Goal: Information Seeking & Learning: Check status

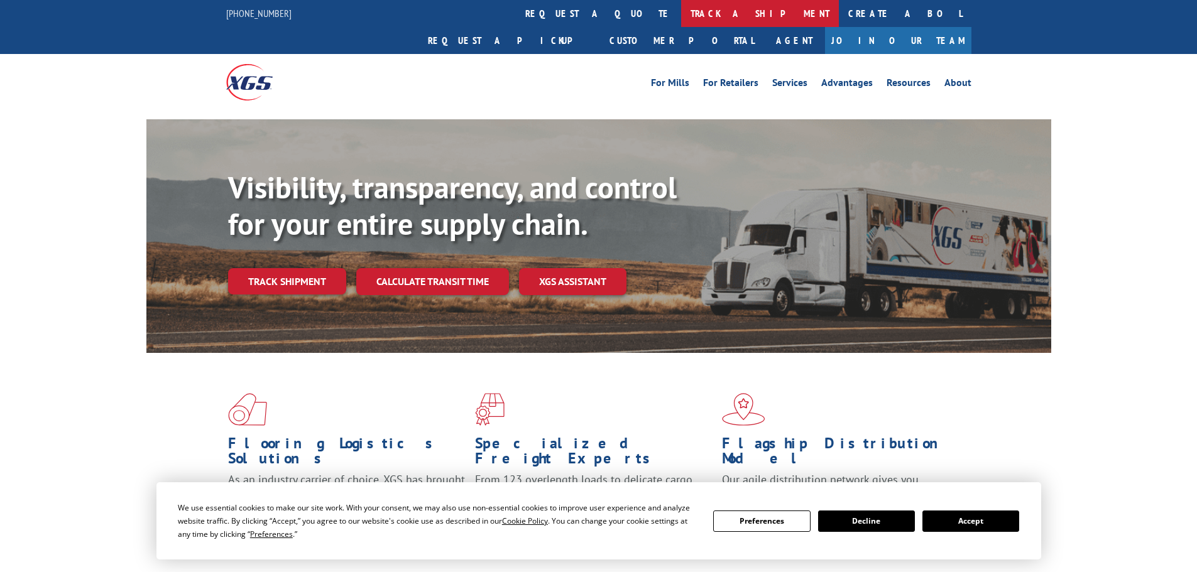
click at [681, 26] on link "track a shipment" at bounding box center [760, 13] width 158 height 27
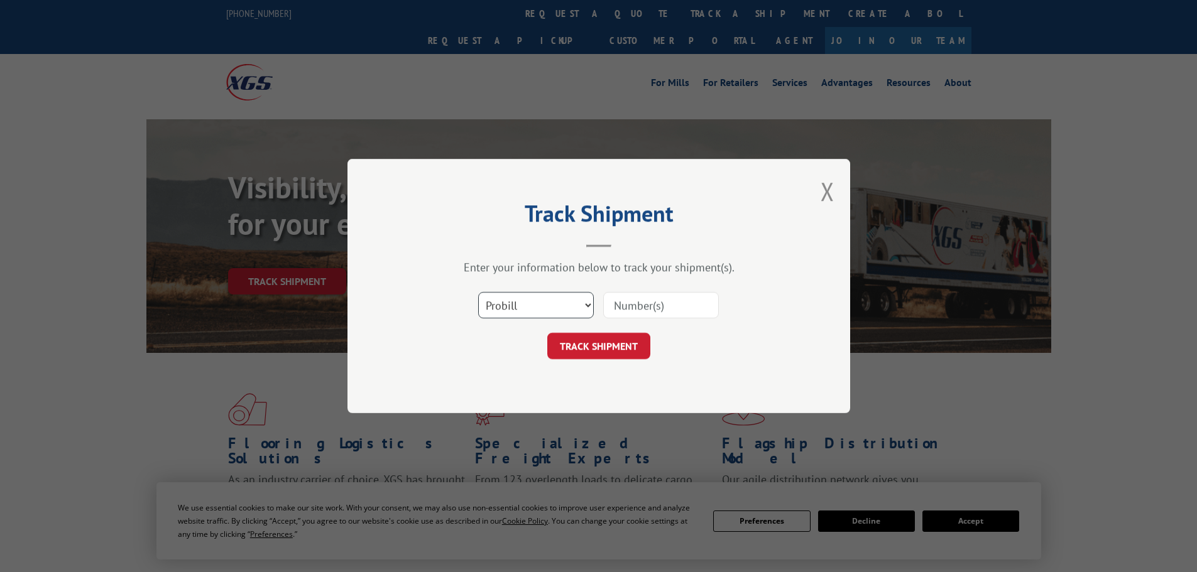
click at [558, 307] on select "Select category... Probill BOL PO" at bounding box center [536, 305] width 116 height 26
select select "bol"
click at [478, 292] on select "Select category... Probill BOL PO" at bounding box center [536, 305] width 116 height 26
paste input "5499558"
type input "5499558"
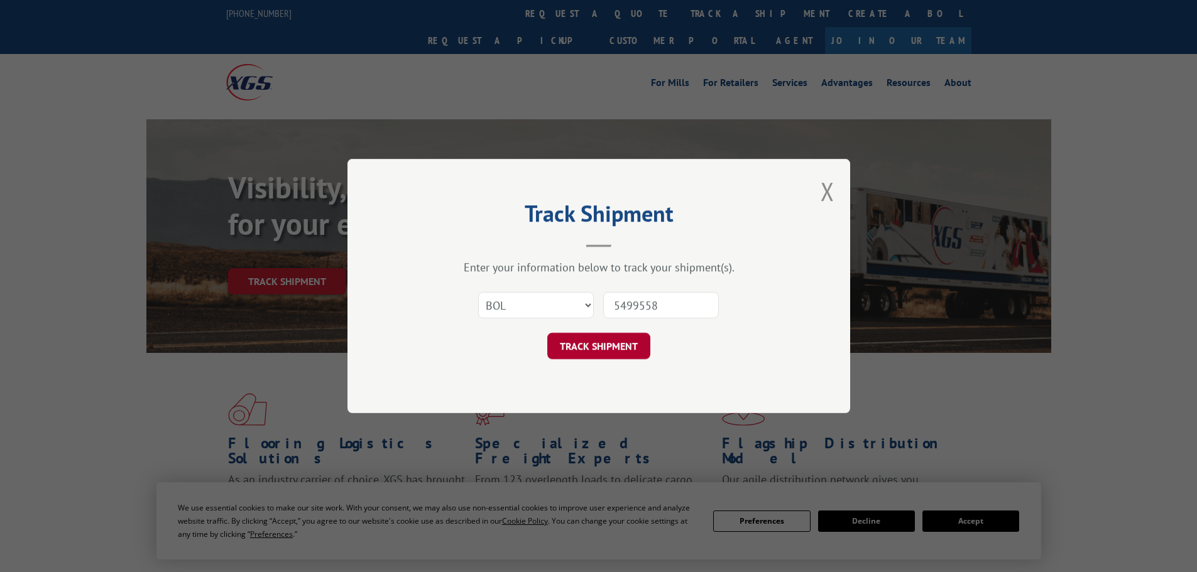
click at [602, 344] on button "TRACK SHIPMENT" at bounding box center [598, 346] width 103 height 26
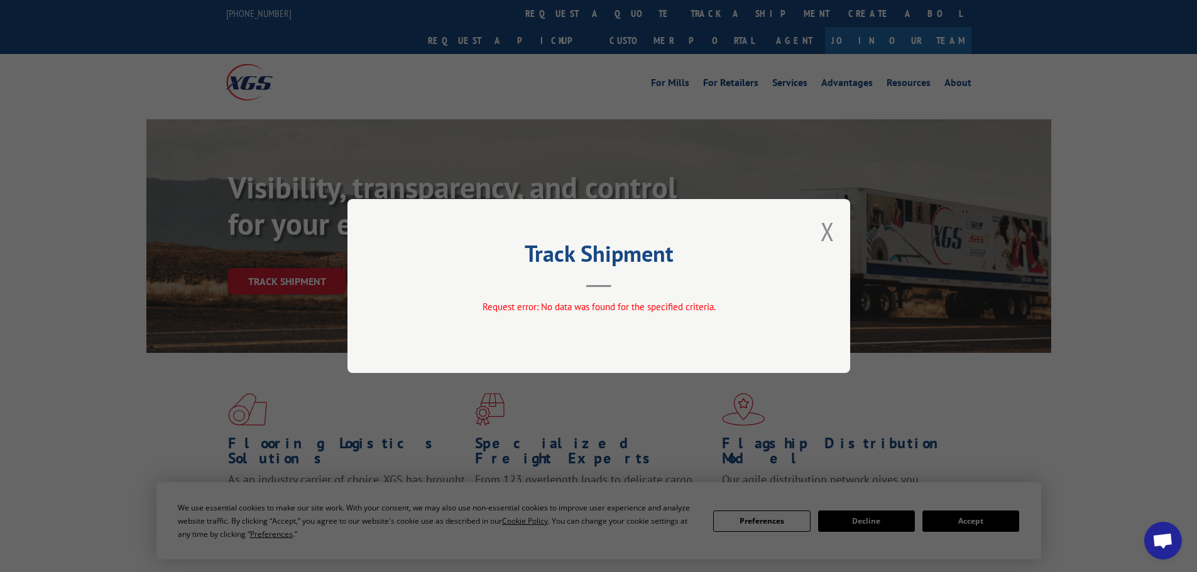
scroll to position [84, 0]
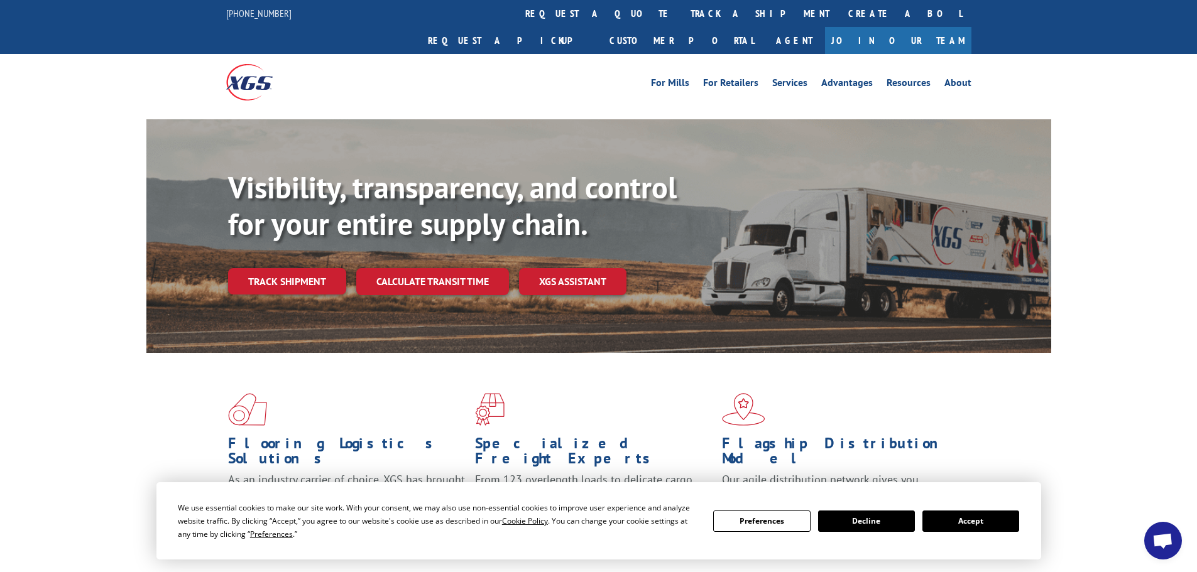
scroll to position [84, 0]
click at [681, 9] on link "track a shipment" at bounding box center [760, 13] width 158 height 27
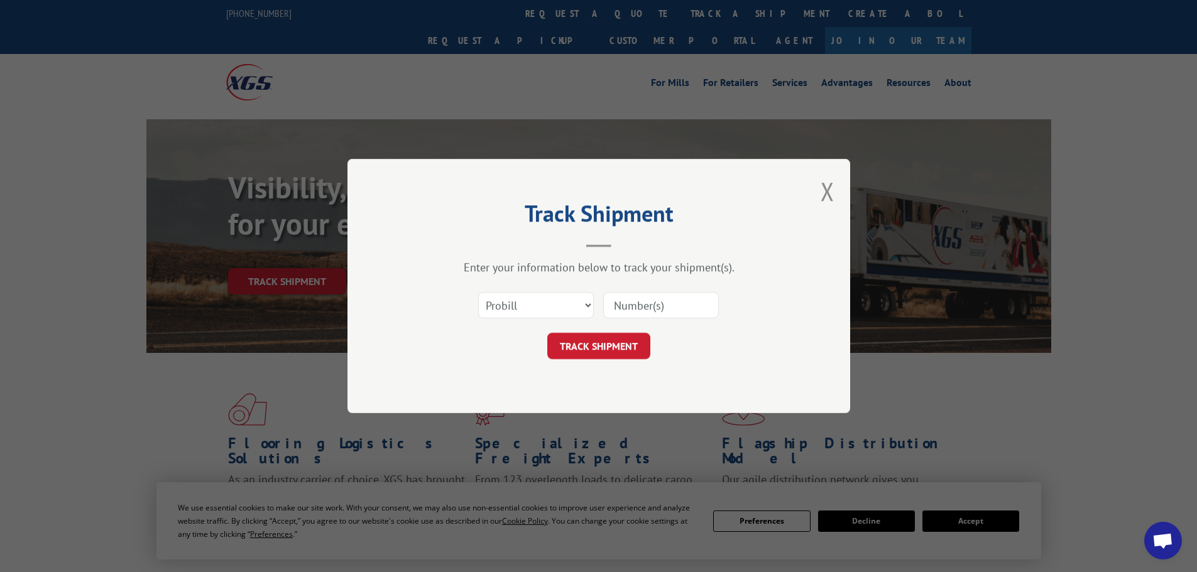
paste input "17477596"
type input "17477596"
click button "TRACK SHIPMENT" at bounding box center [598, 346] width 103 height 26
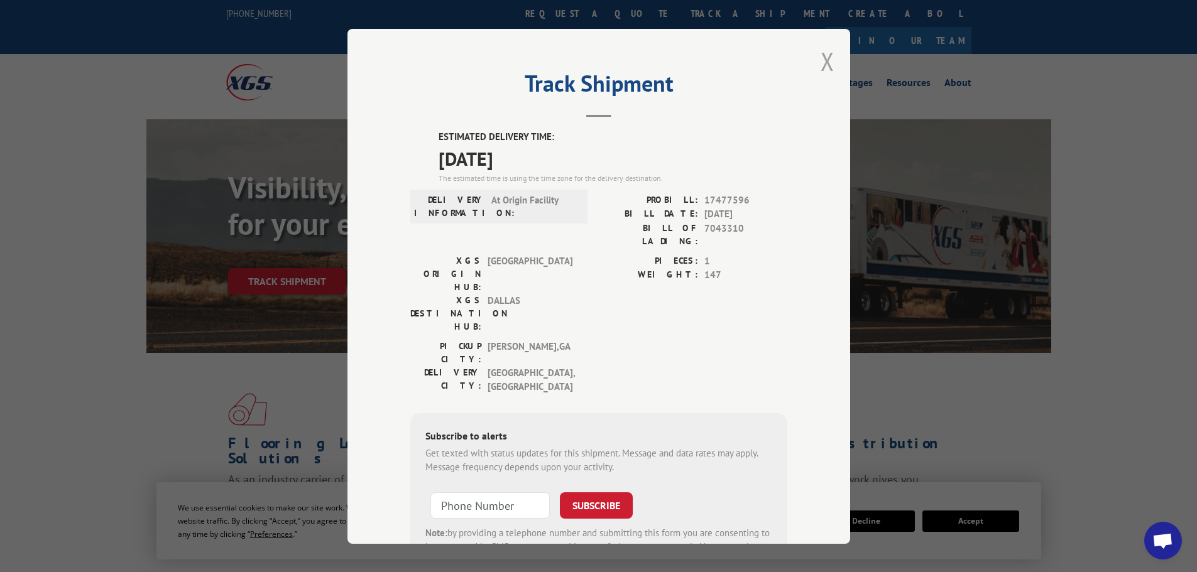
click at [820, 70] on button "Close modal" at bounding box center [827, 61] width 14 height 33
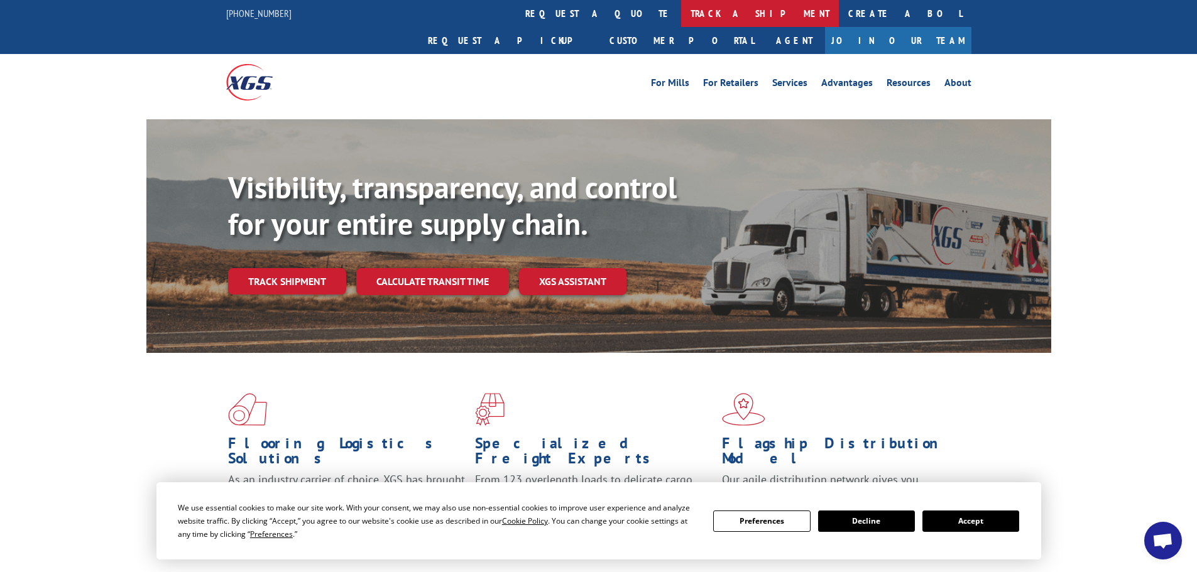
click at [681, 16] on link "track a shipment" at bounding box center [760, 13] width 158 height 27
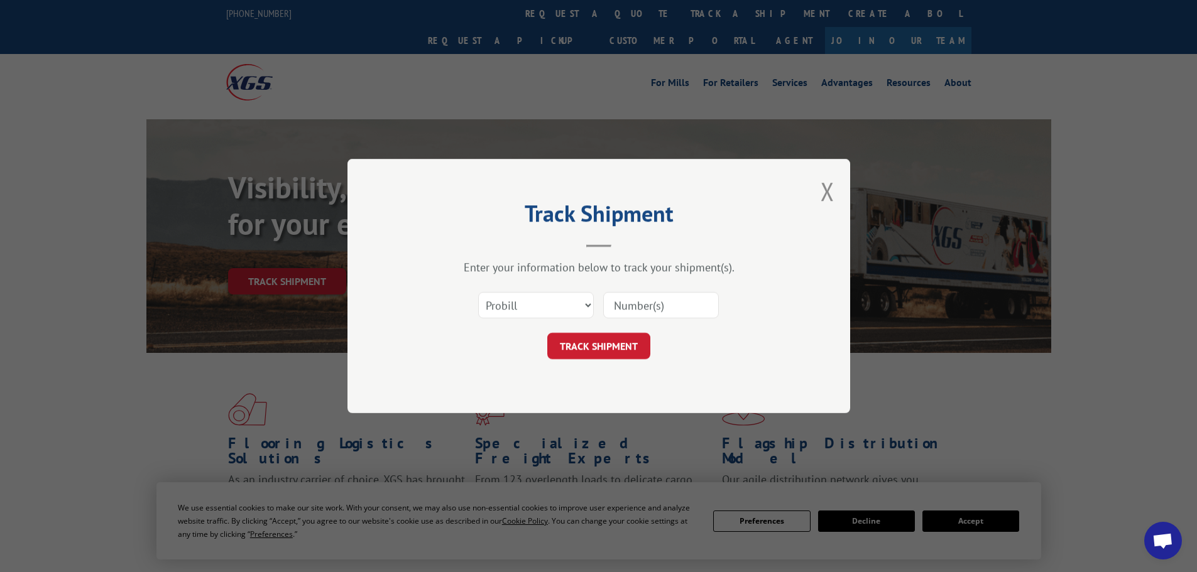
paste input "643233"
click at [619, 298] on input "643233" at bounding box center [661, 305] width 116 height 26
type input "17643233"
click at [639, 351] on button "TRACK SHIPMENT" at bounding box center [598, 346] width 103 height 26
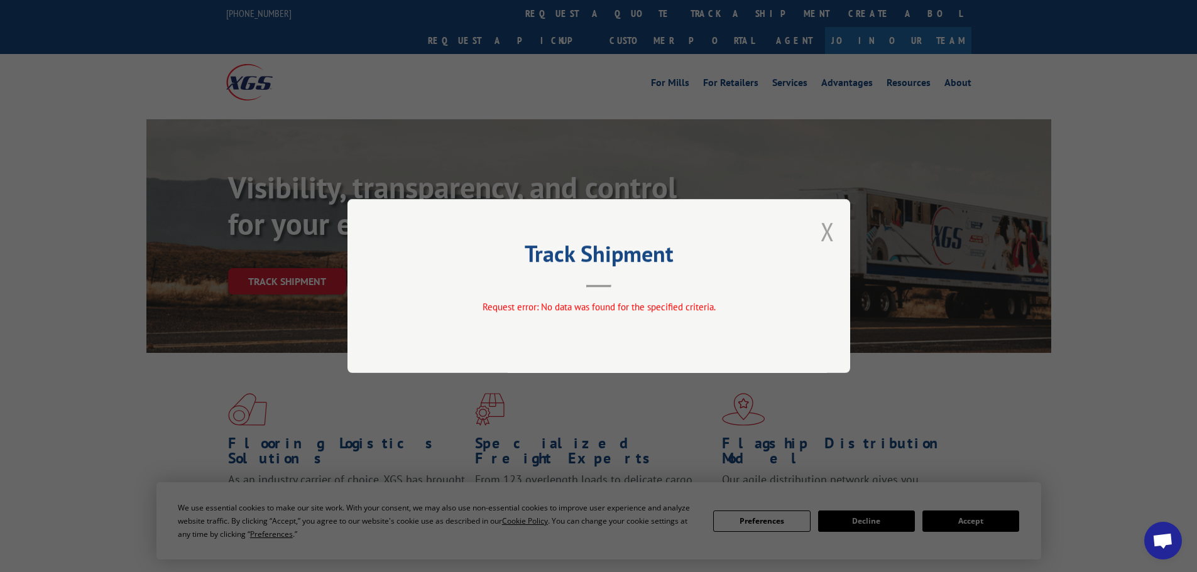
click at [821, 231] on button "Close modal" at bounding box center [827, 231] width 14 height 33
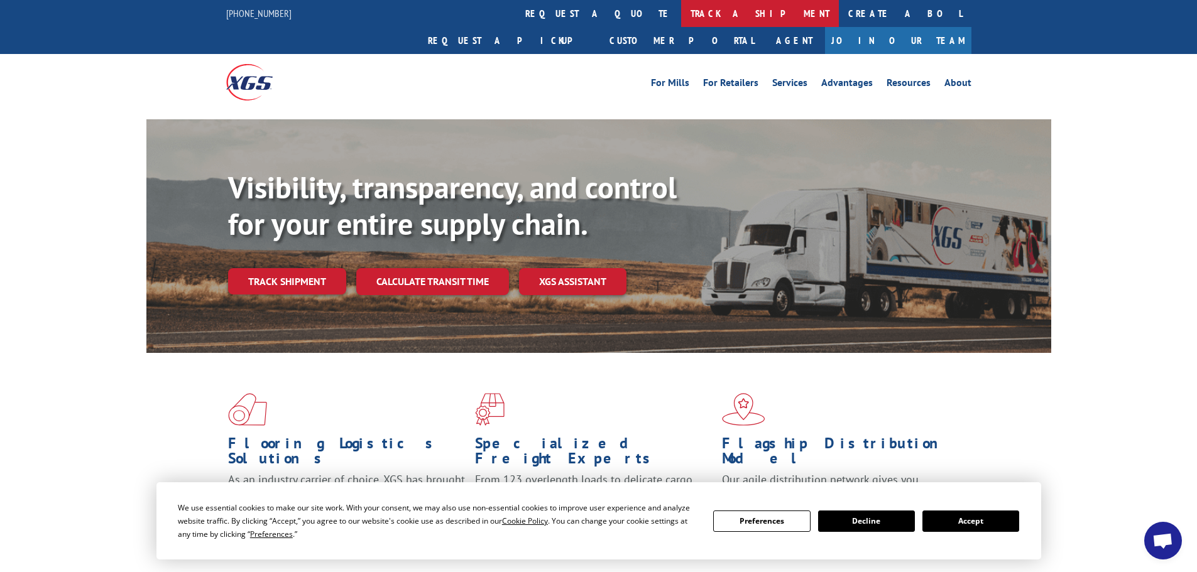
click at [681, 13] on link "track a shipment" at bounding box center [760, 13] width 158 height 27
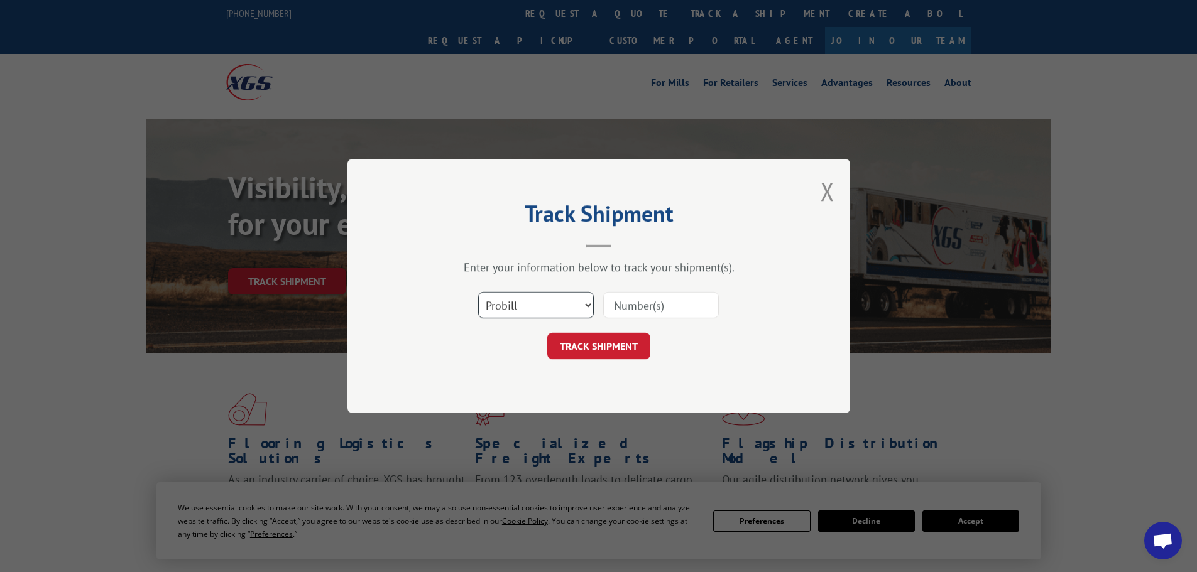
click at [538, 297] on select "Select category... Probill BOL PO" at bounding box center [536, 305] width 116 height 26
select select "bol"
click at [478, 292] on select "Select category... Probill BOL PO" at bounding box center [536, 305] width 116 height 26
paste input "5499558"
type input "5499558"
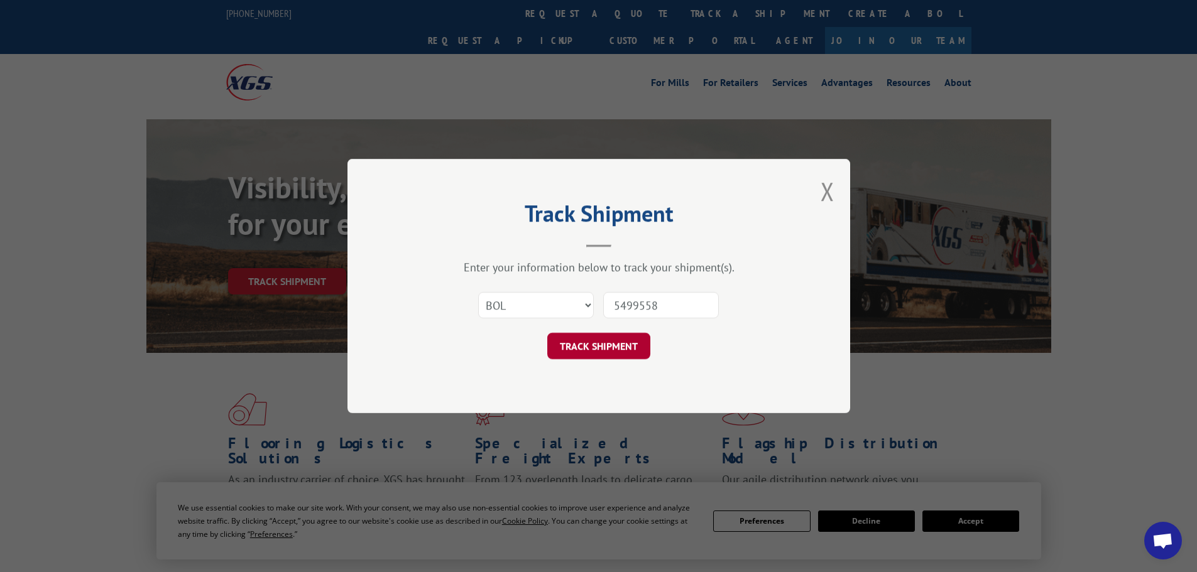
click at [608, 344] on button "TRACK SHIPMENT" at bounding box center [598, 346] width 103 height 26
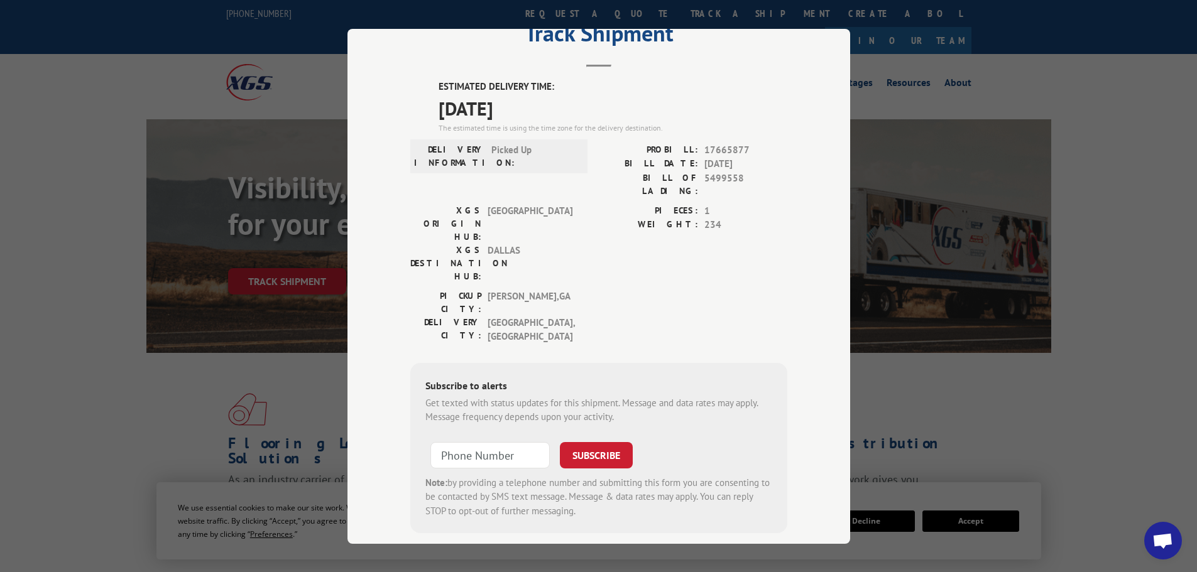
scroll to position [0, 0]
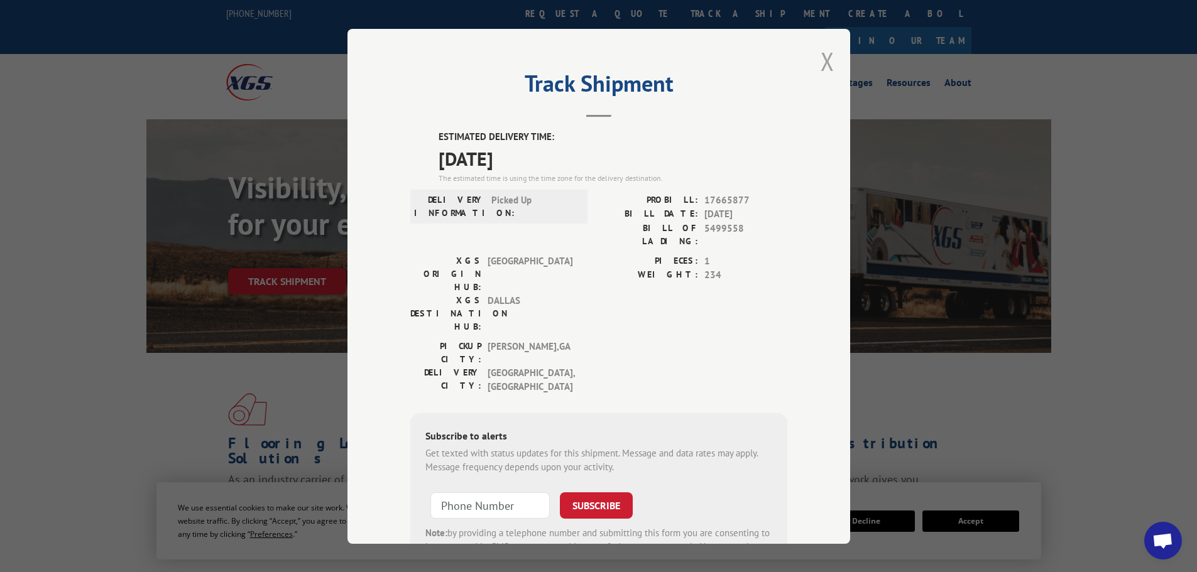
click at [820, 57] on button "Close modal" at bounding box center [827, 61] width 14 height 33
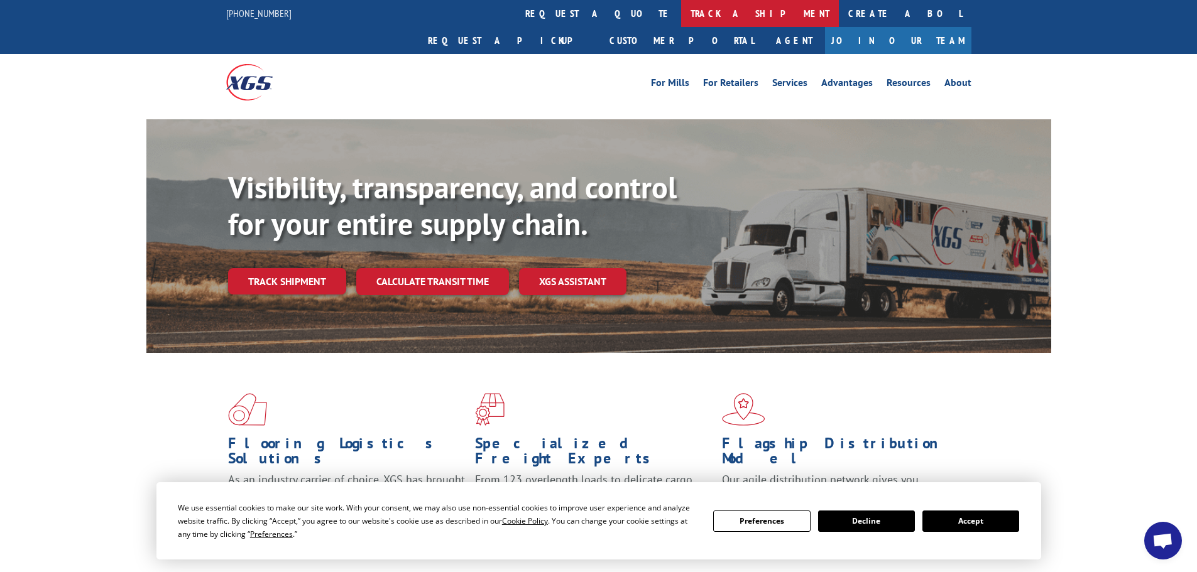
click at [681, 14] on link "track a shipment" at bounding box center [760, 13] width 158 height 27
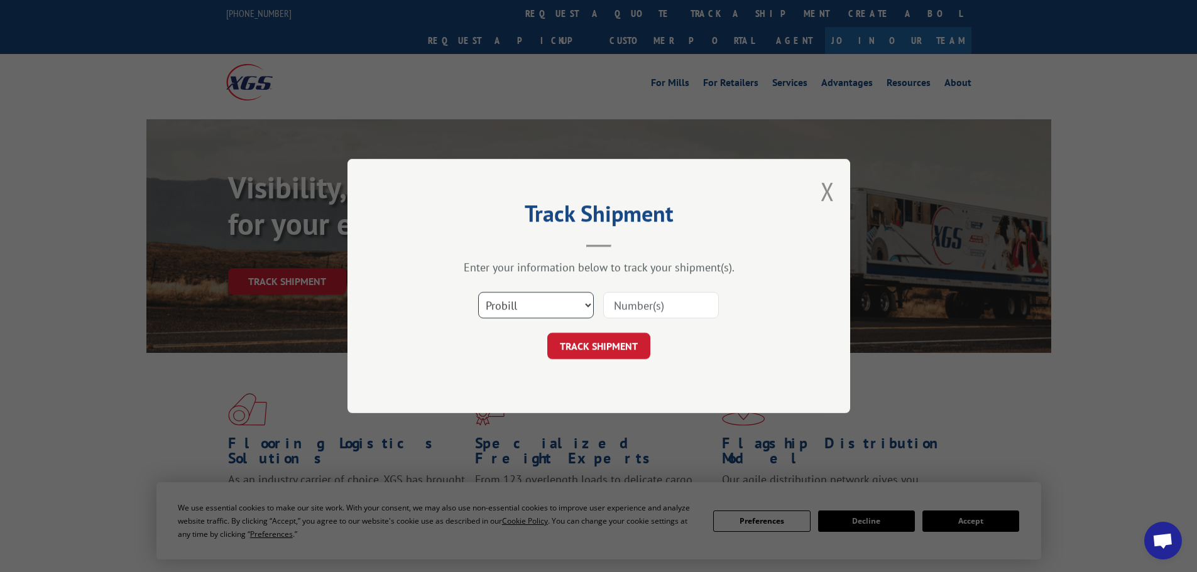
click at [558, 299] on select "Select category... Probill BOL PO" at bounding box center [536, 305] width 116 height 26
select select "bol"
click at [478, 292] on select "Select category... Probill BOL PO" at bounding box center [536, 305] width 116 height 26
paste input "5499558"
type input "5499558"
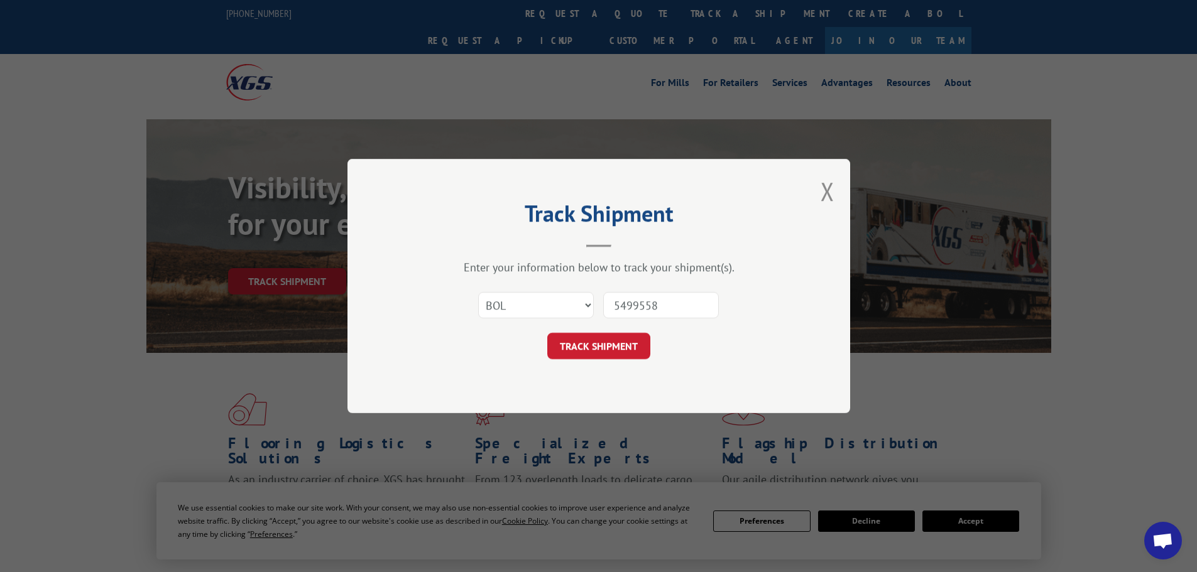
click at [634, 343] on button "TRACK SHIPMENT" at bounding box center [598, 346] width 103 height 26
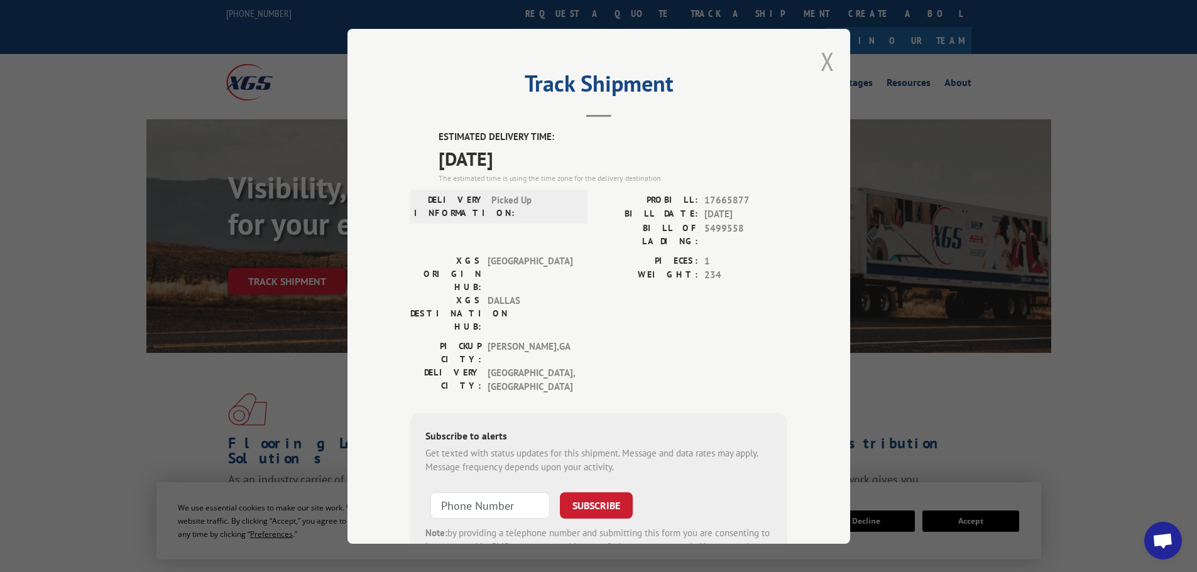
click at [820, 58] on button "Close modal" at bounding box center [827, 61] width 14 height 33
